Goal: Transaction & Acquisition: Purchase product/service

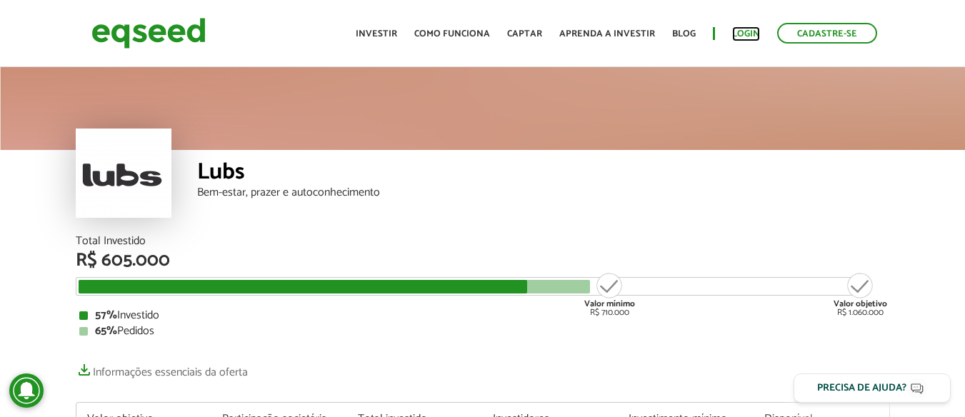
click at [744, 33] on link "Login" at bounding box center [746, 33] width 28 height 9
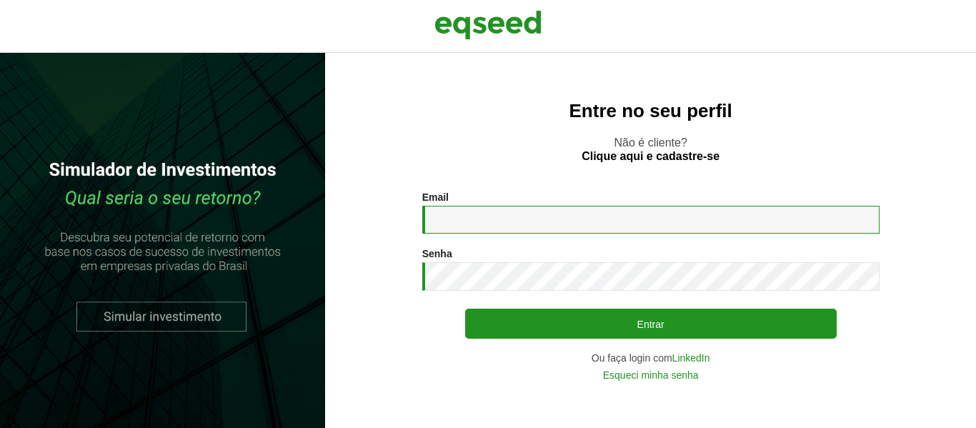
click at [585, 218] on input "Email *" at bounding box center [650, 220] width 457 height 28
type input "**********"
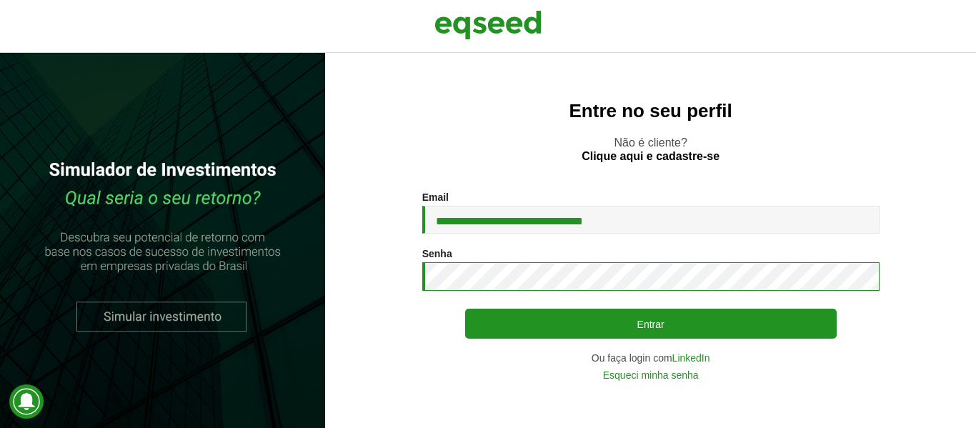
click at [465, 309] on button "Entrar" at bounding box center [650, 324] width 371 height 30
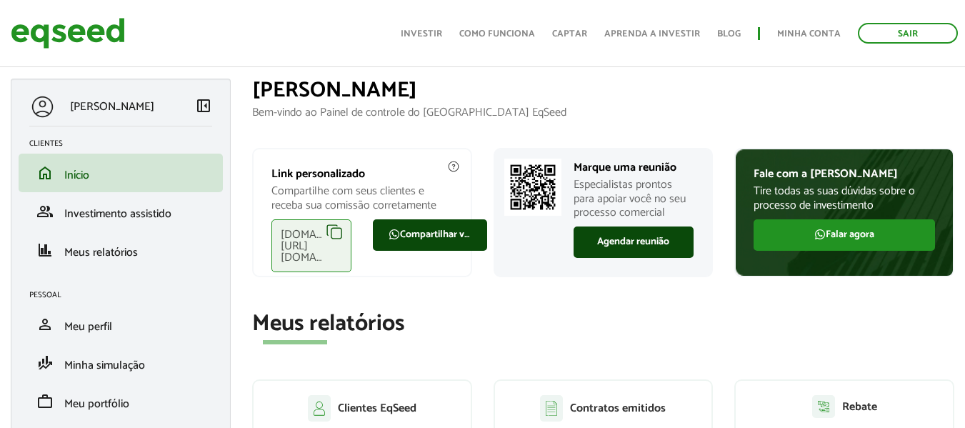
scroll to position [411, 0]
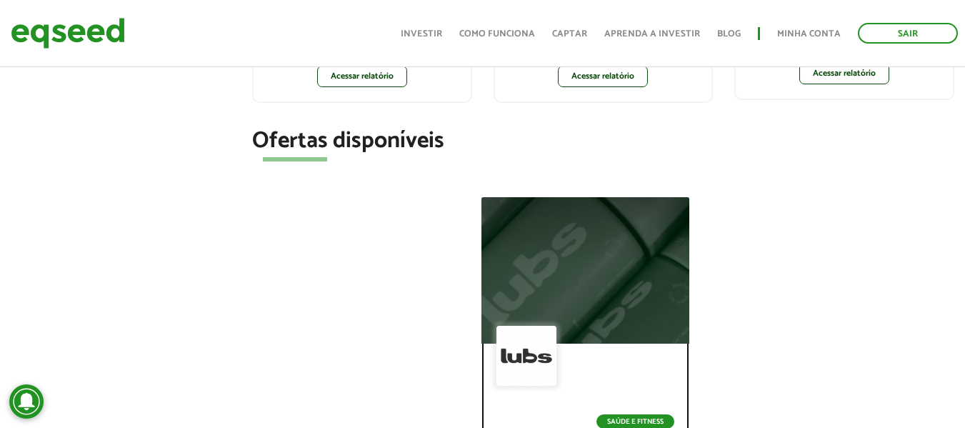
drag, startPoint x: 0, startPoint y: 0, endPoint x: 585, endPoint y: 218, distance: 624.4
click at [585, 218] on div at bounding box center [585, 270] width 249 height 176
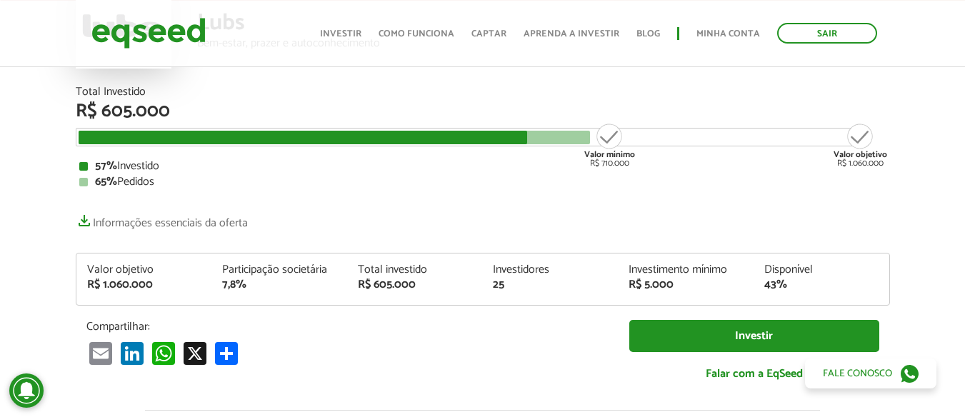
scroll to position [16, 0]
